Goal: Task Accomplishment & Management: Manage account settings

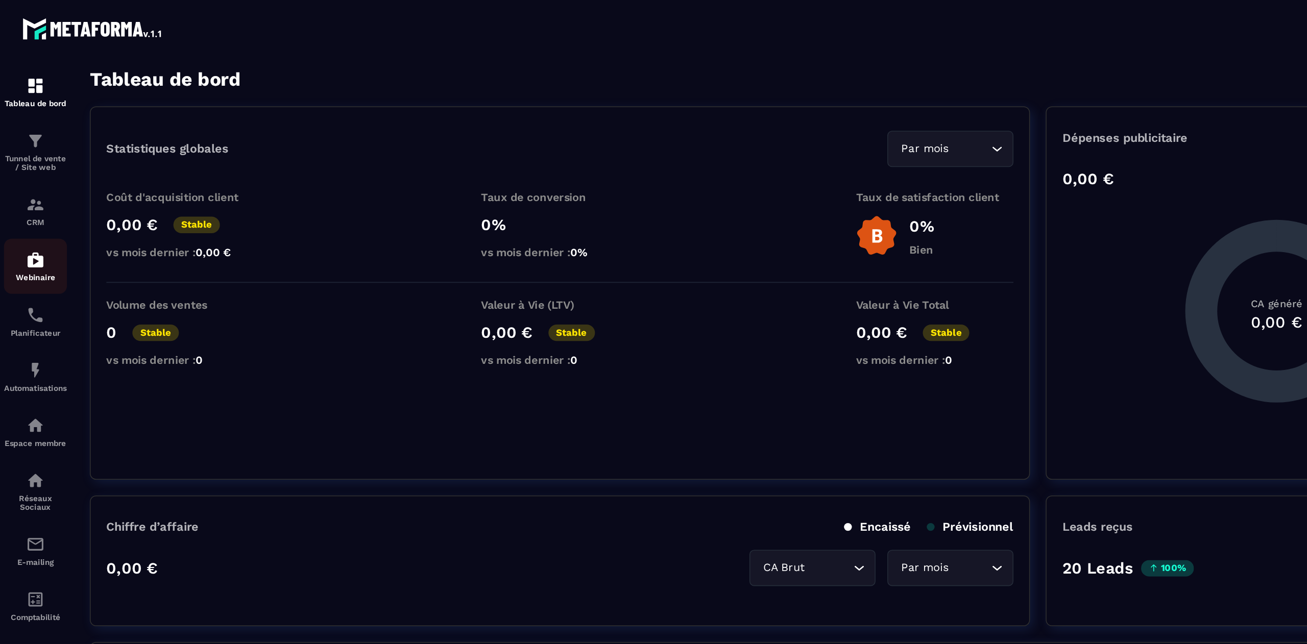
click at [21, 180] on p "Webinaire" at bounding box center [23, 180] width 41 height 6
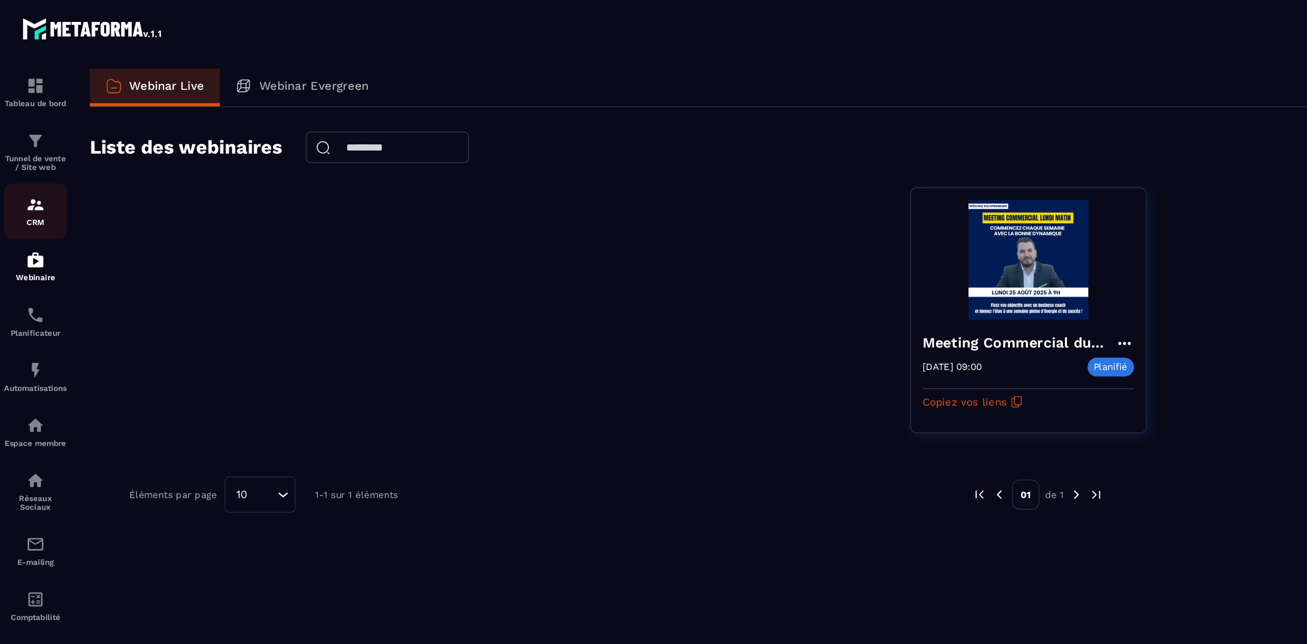
click at [22, 143] on p "CRM" at bounding box center [23, 144] width 41 height 6
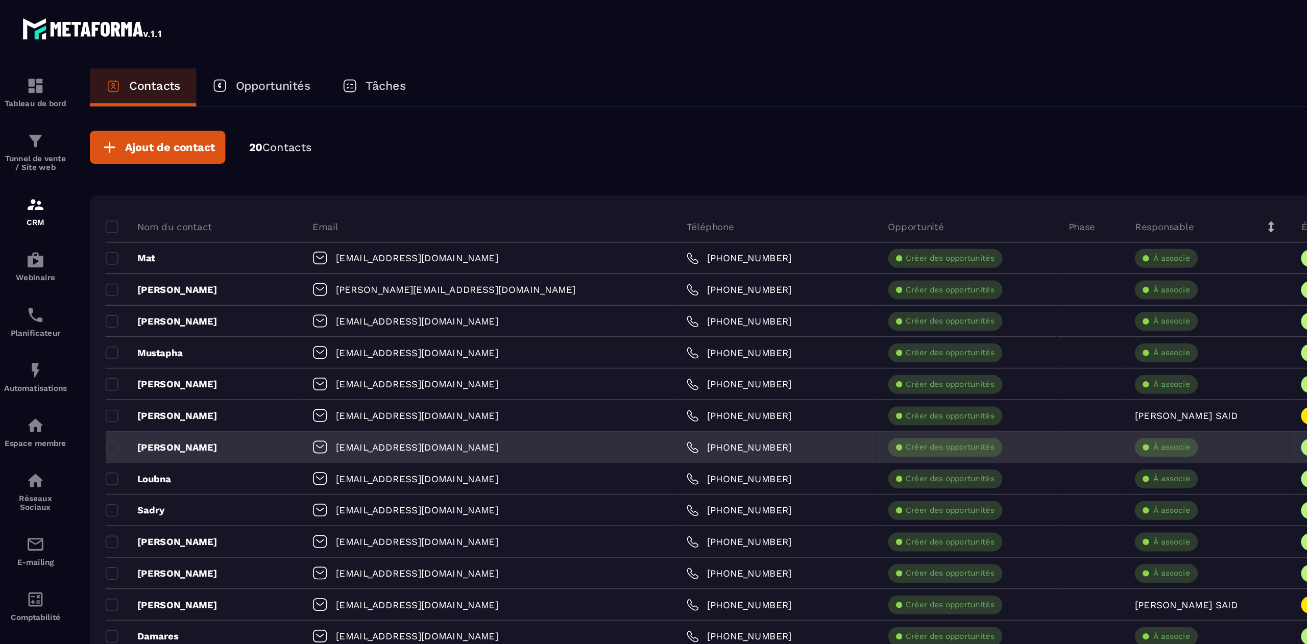
scroll to position [6819, 0]
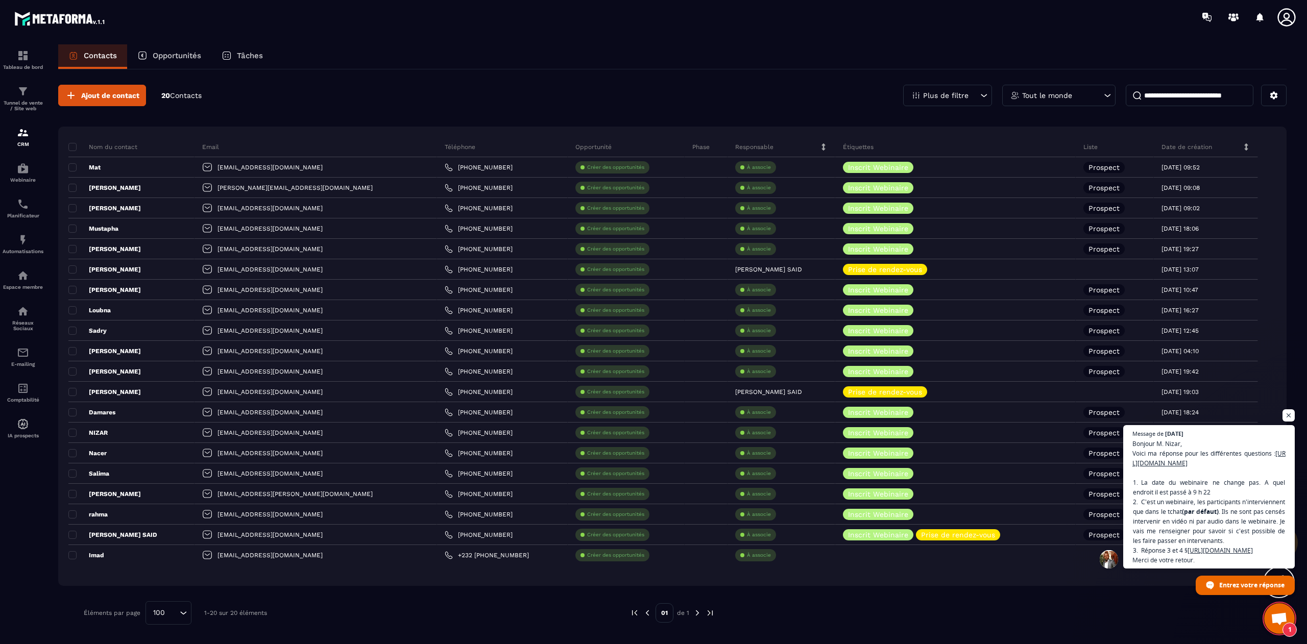
click at [1276, 613] on span "Ouvrir le chat" at bounding box center [1279, 620] width 17 height 14
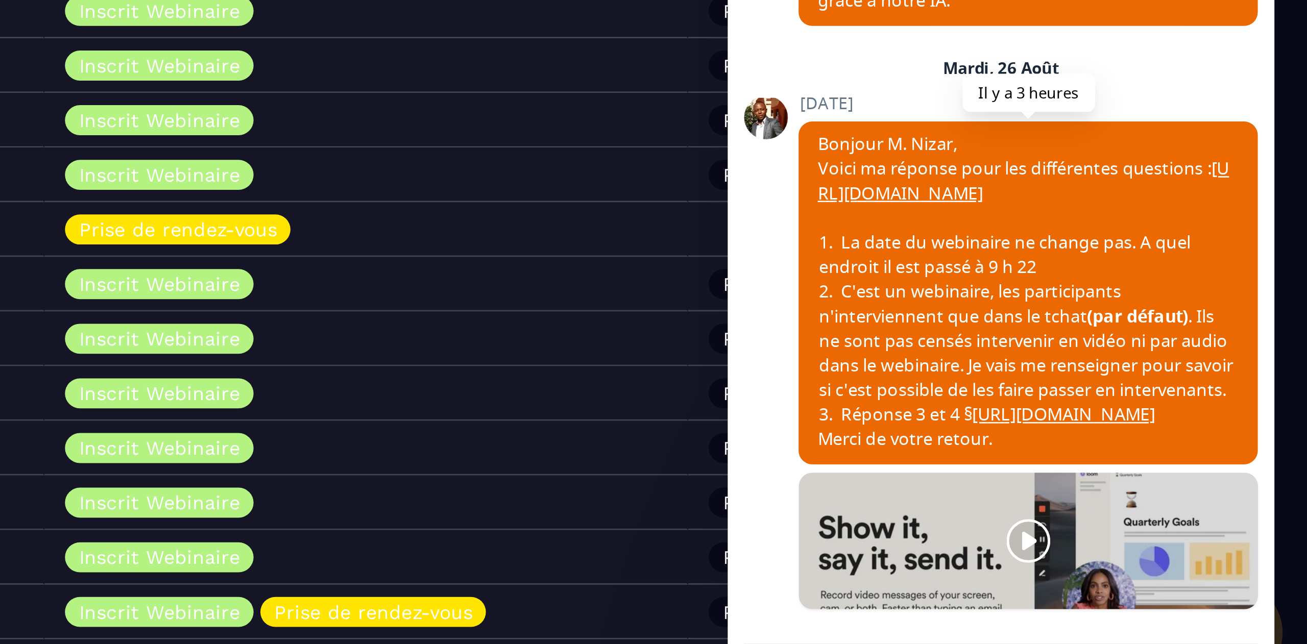
scroll to position [6991, 0]
click at [1179, 383] on link "[URL][DOMAIN_NAME]" at bounding box center [1201, 374] width 154 height 18
click at [1191, 462] on link "[URL][DOMAIN_NAME]" at bounding box center [1216, 461] width 68 height 9
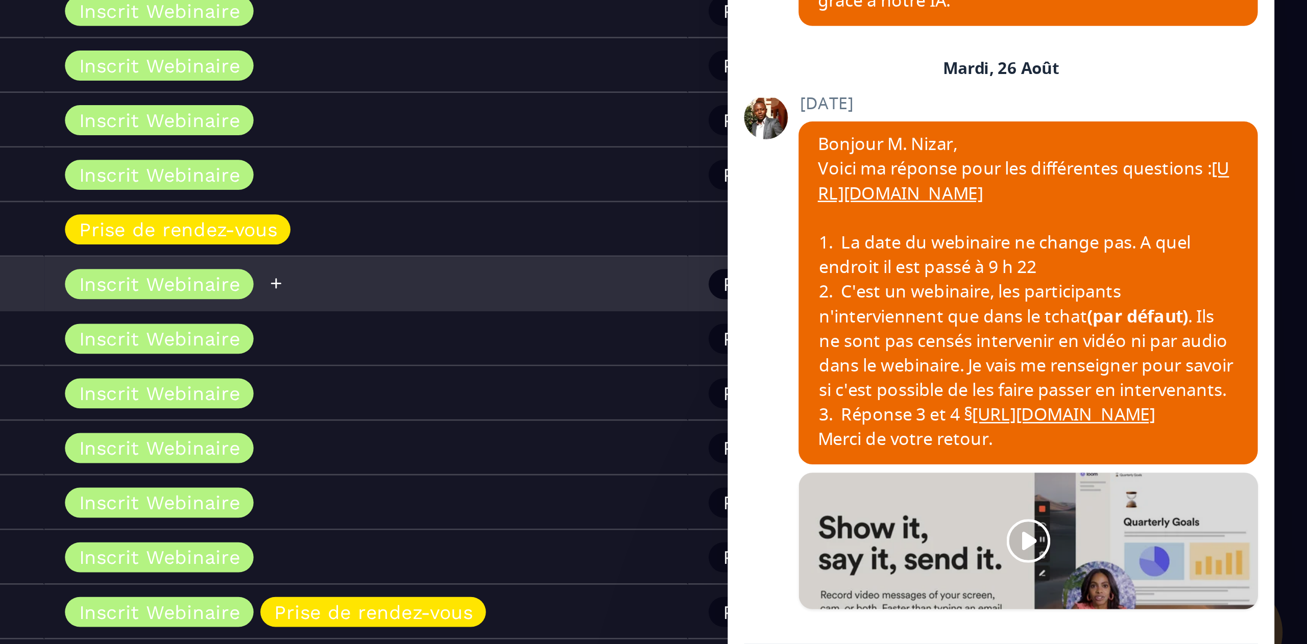
scroll to position [0, 0]
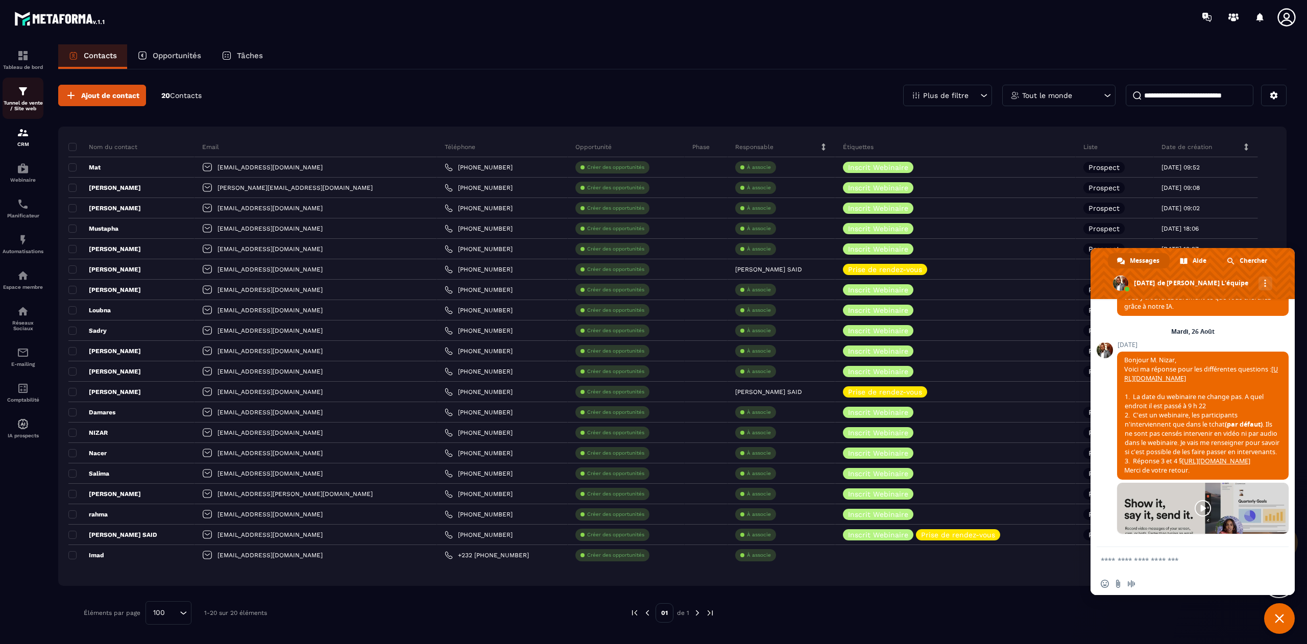
click at [19, 88] on img at bounding box center [23, 91] width 12 height 12
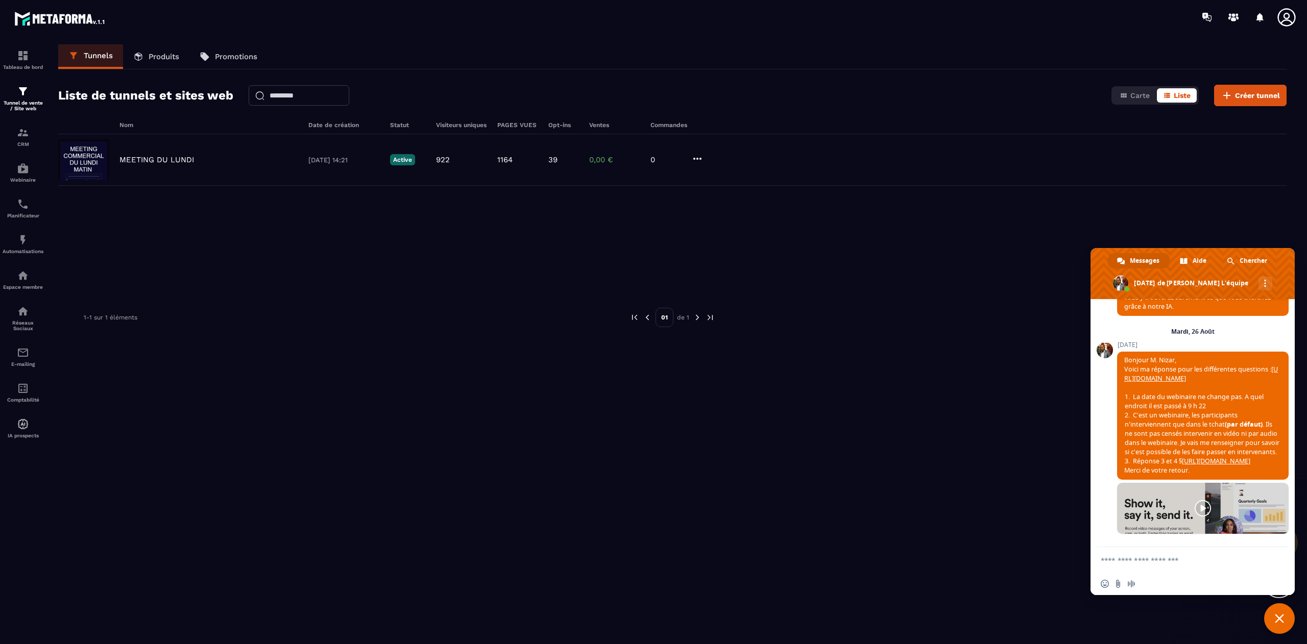
click at [936, 435] on div "Nom Date de création Statut Visiteurs uniques PAGES VUES Opt-ins Ventes Command…" at bounding box center [672, 392] width 1228 height 542
click at [18, 242] on img at bounding box center [23, 240] width 12 height 12
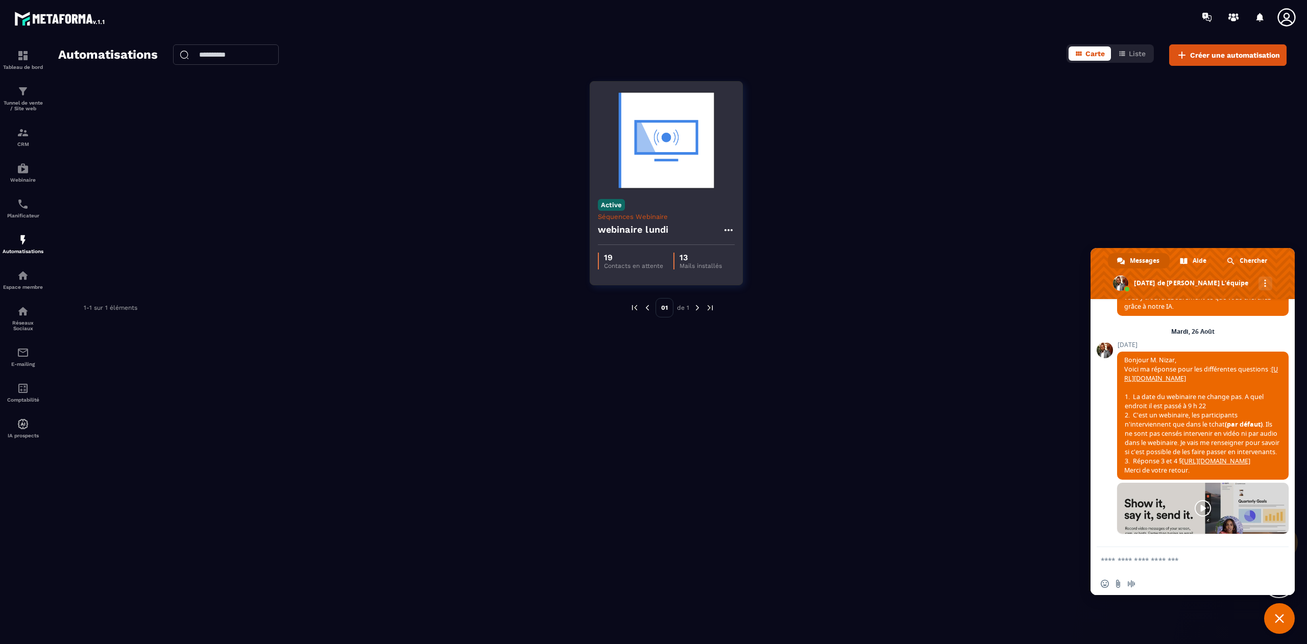
click at [643, 230] on h4 "webinaire lundi" at bounding box center [633, 230] width 71 height 14
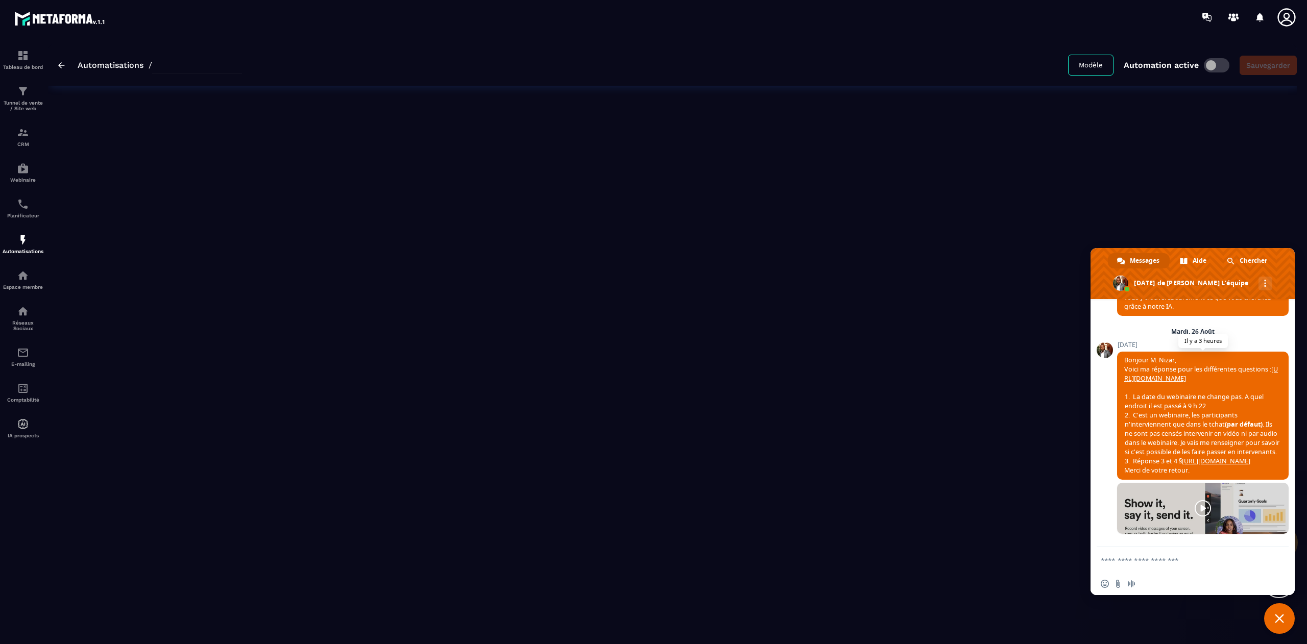
type input "**********"
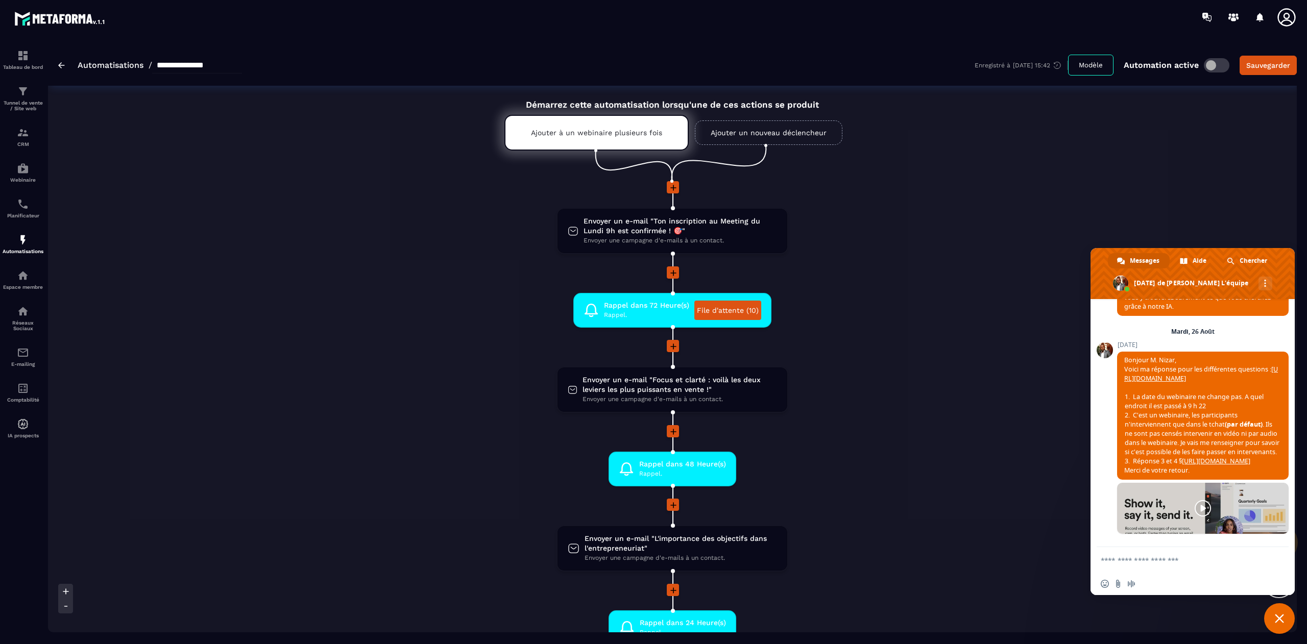
scroll to position [18, 0]
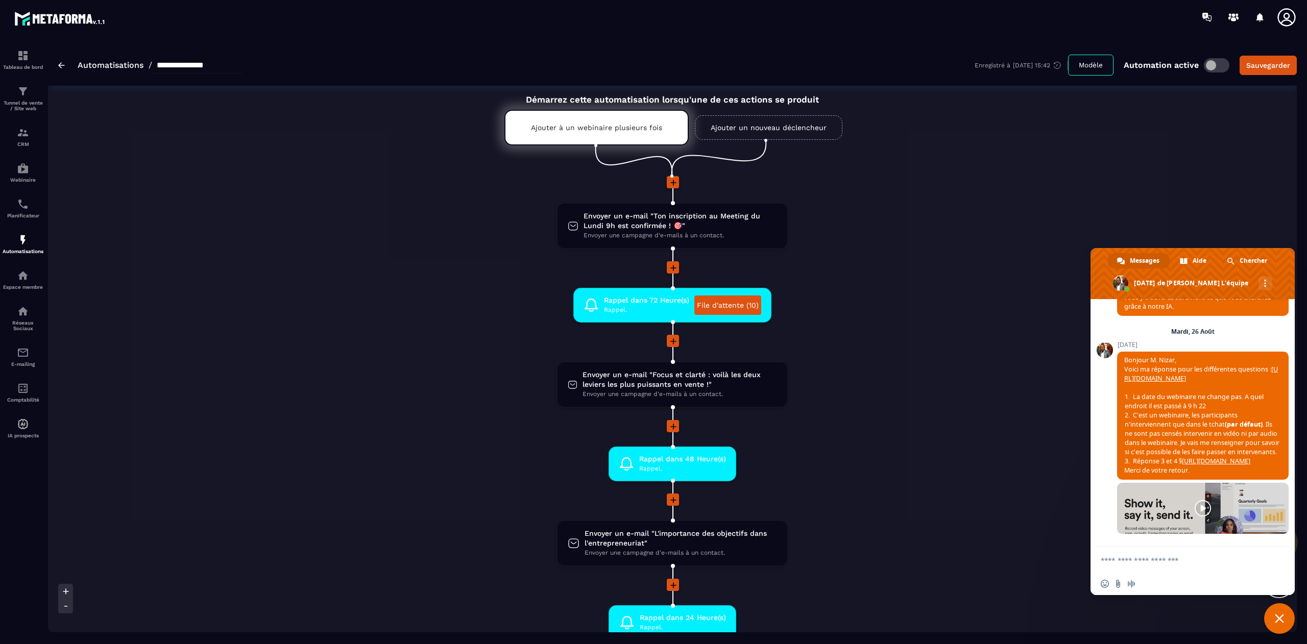
drag, startPoint x: 1044, startPoint y: 5, endPoint x: 437, endPoint y: 234, distance: 649.2
click at [437, 234] on li "Envoyer un e-mail "Ton inscription au Meeting du Lundi 9h est confirmée ! 🎯" En…" at bounding box center [672, 232] width 531 height 59
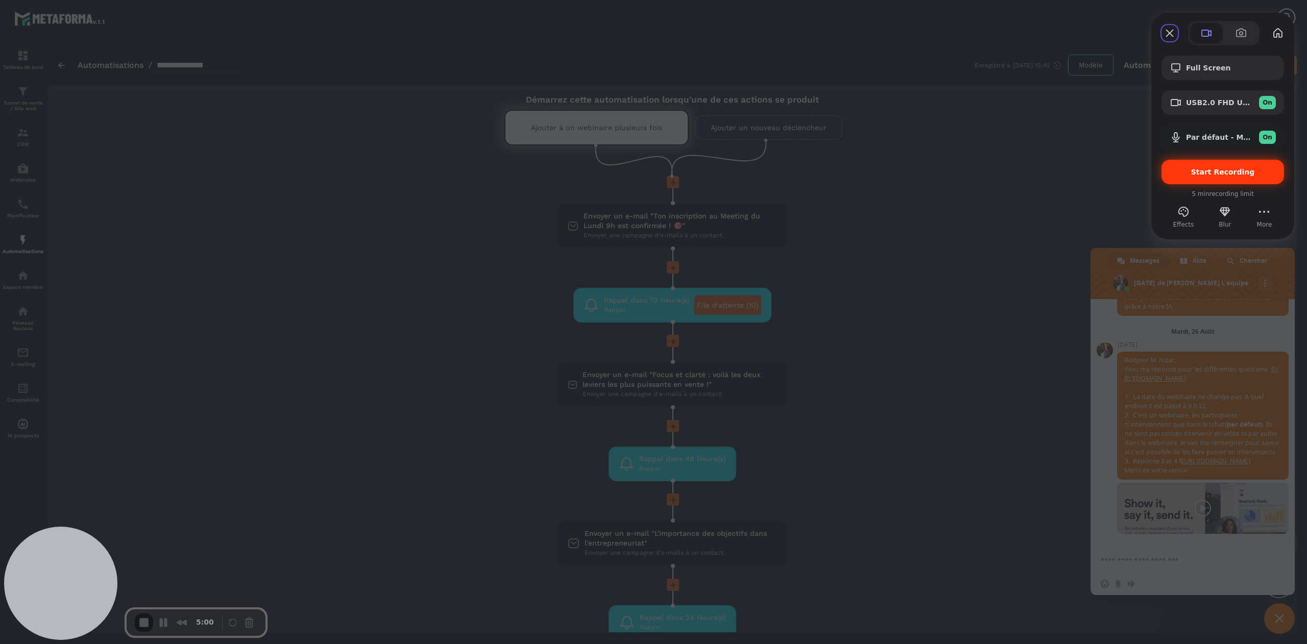
click at [1232, 169] on span "Start Recording" at bounding box center [1223, 172] width 64 height 8
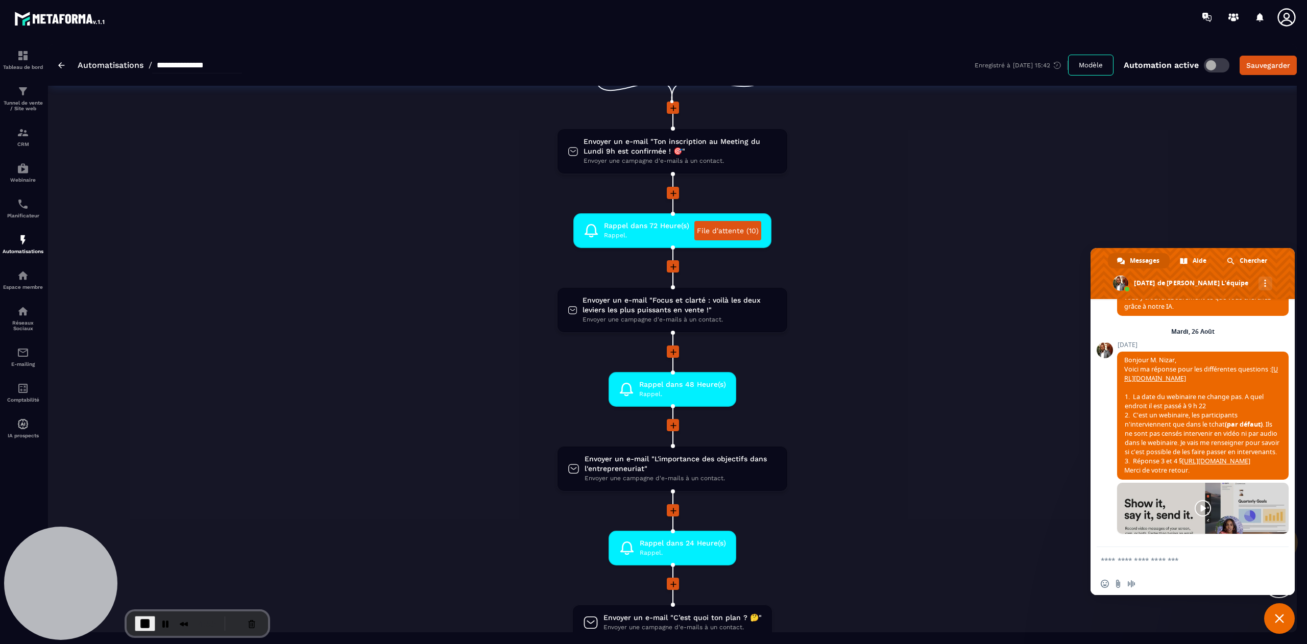
scroll to position [99, 0]
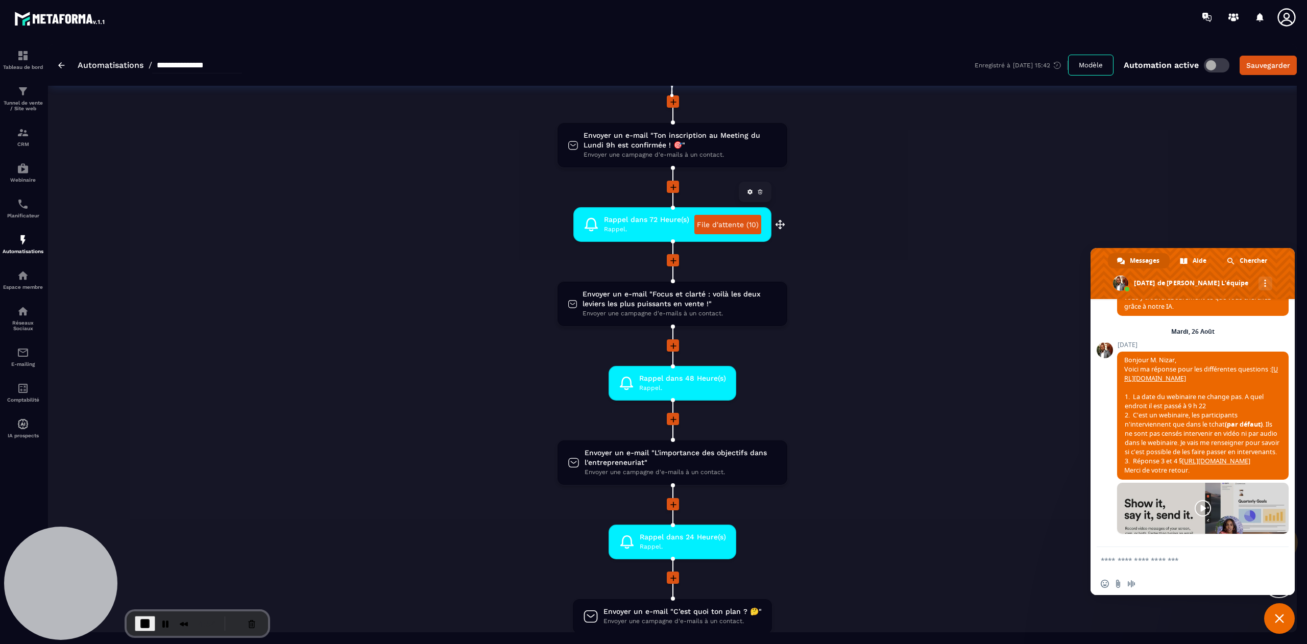
click at [728, 223] on link "File d'attente (10)" at bounding box center [727, 224] width 67 height 19
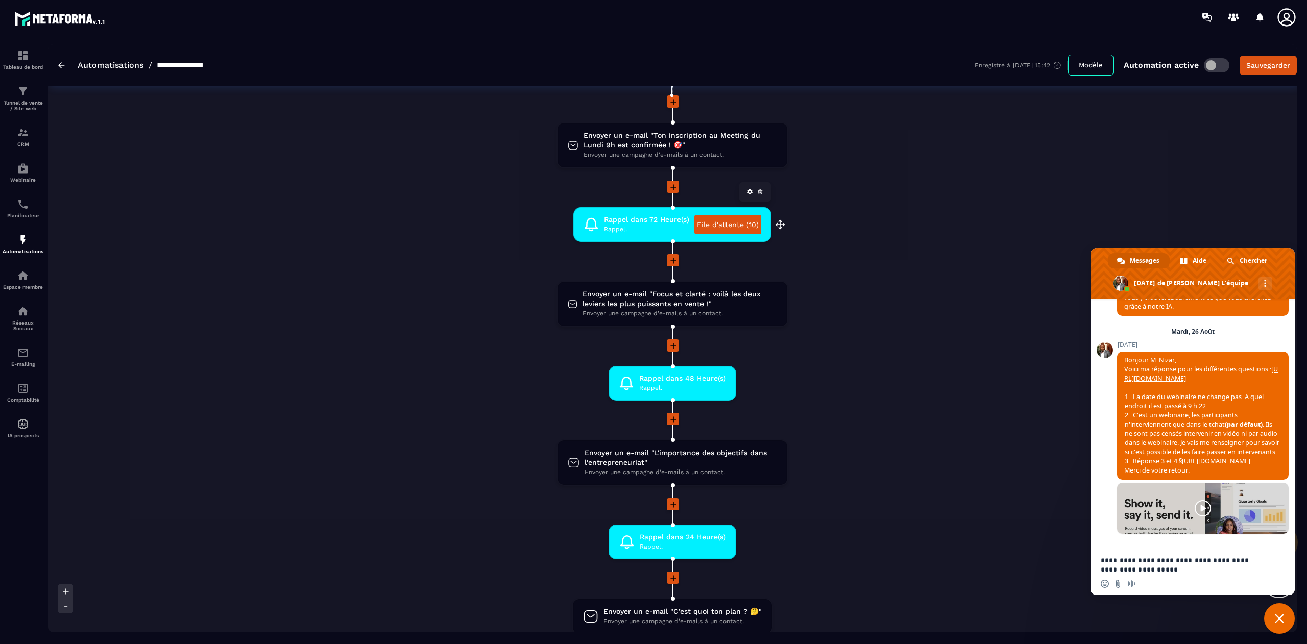
type textarea "**********"
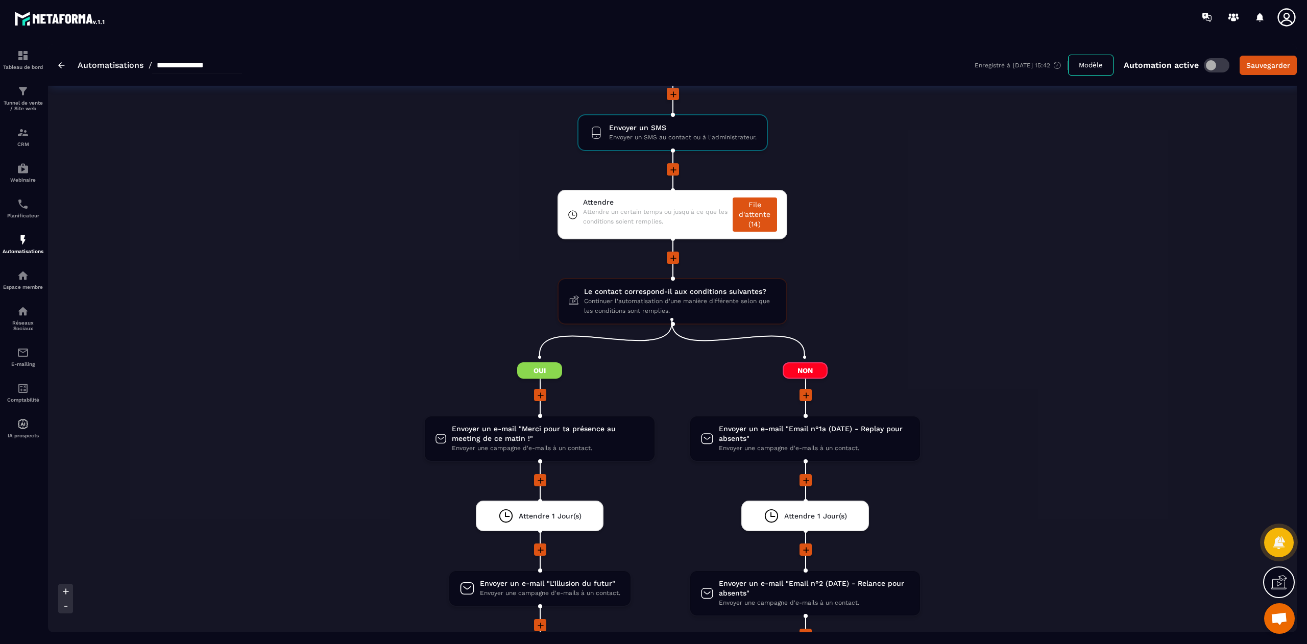
scroll to position [971, 0]
